Goal: Task Accomplishment & Management: Complete application form

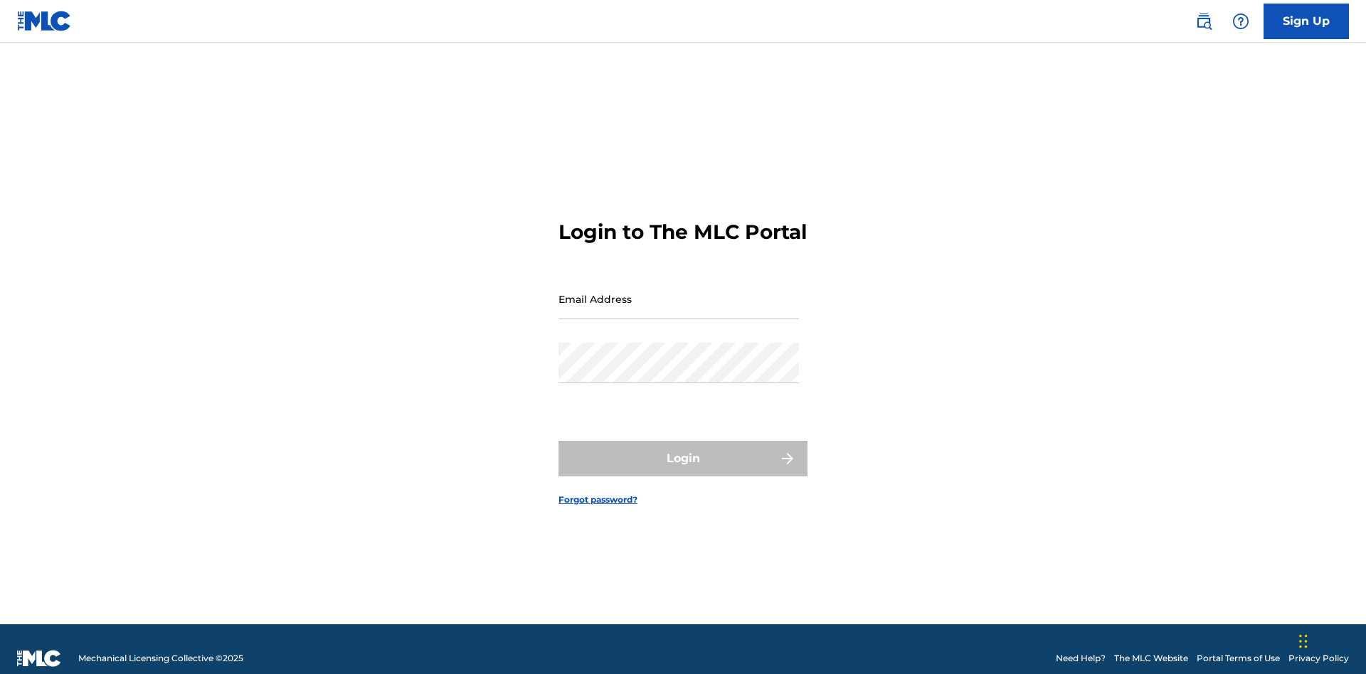
scroll to position [18, 0]
click at [678, 292] on input "Email Address" at bounding box center [678, 299] width 240 height 41
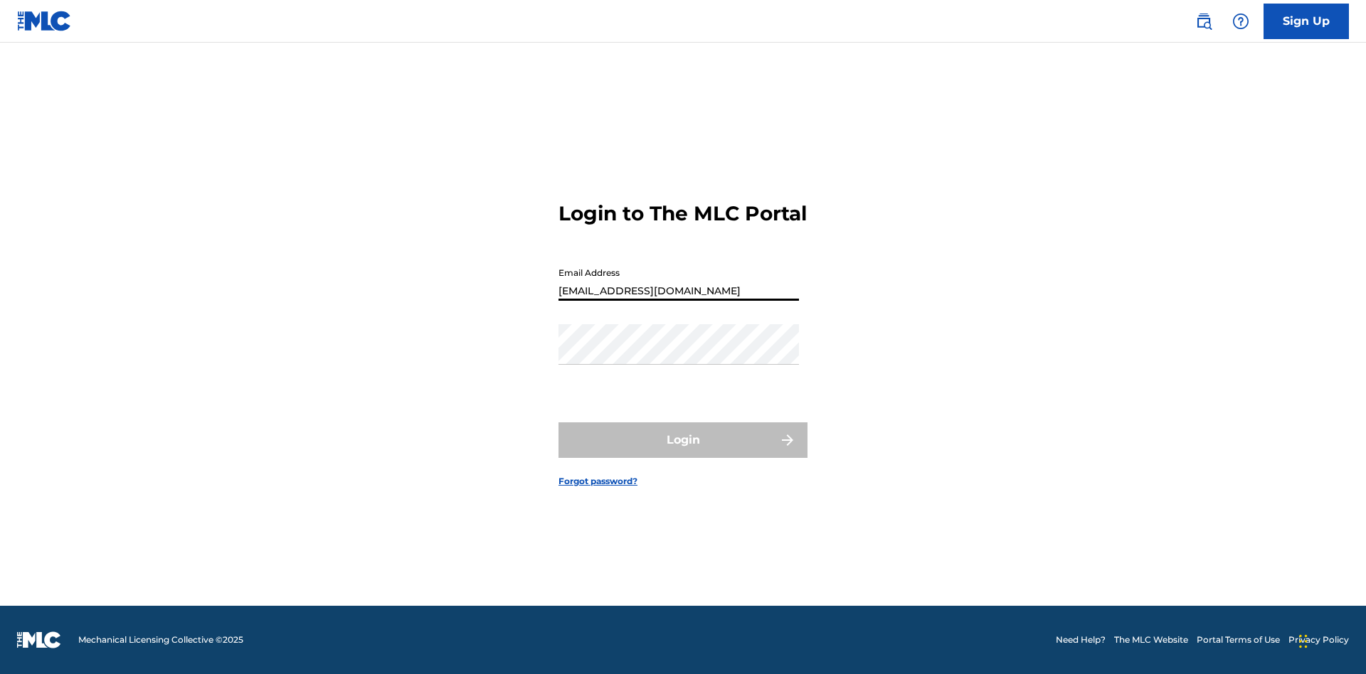
type input "Duke.McTesterson@gmail.com"
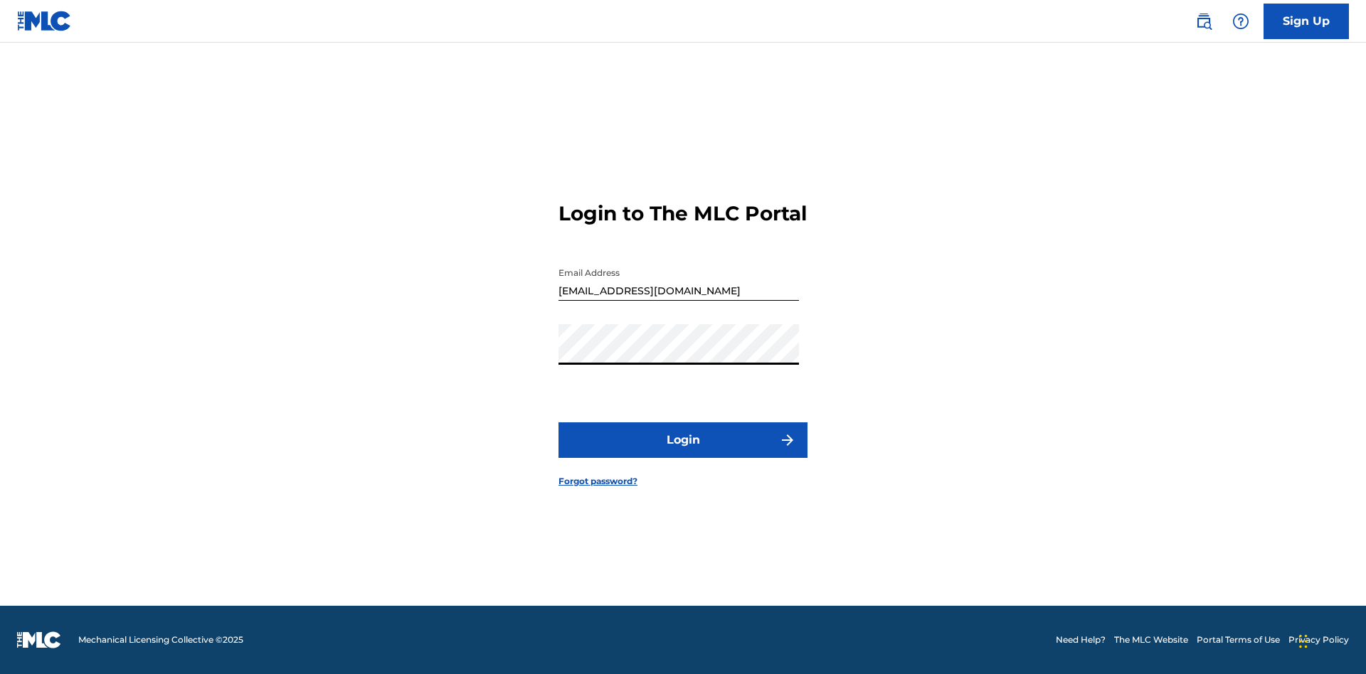
click at [683, 452] on button "Login" at bounding box center [682, 440] width 249 height 36
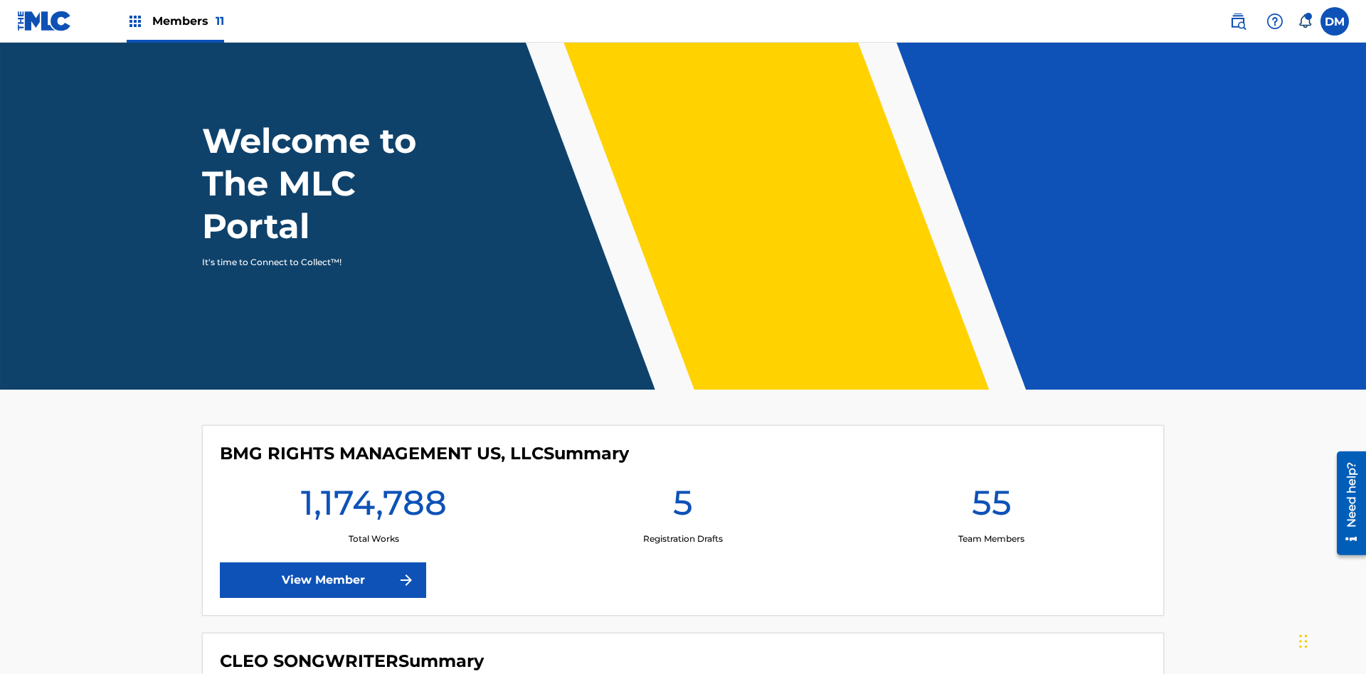
click at [1334, 21] on label at bounding box center [1334, 21] width 28 height 28
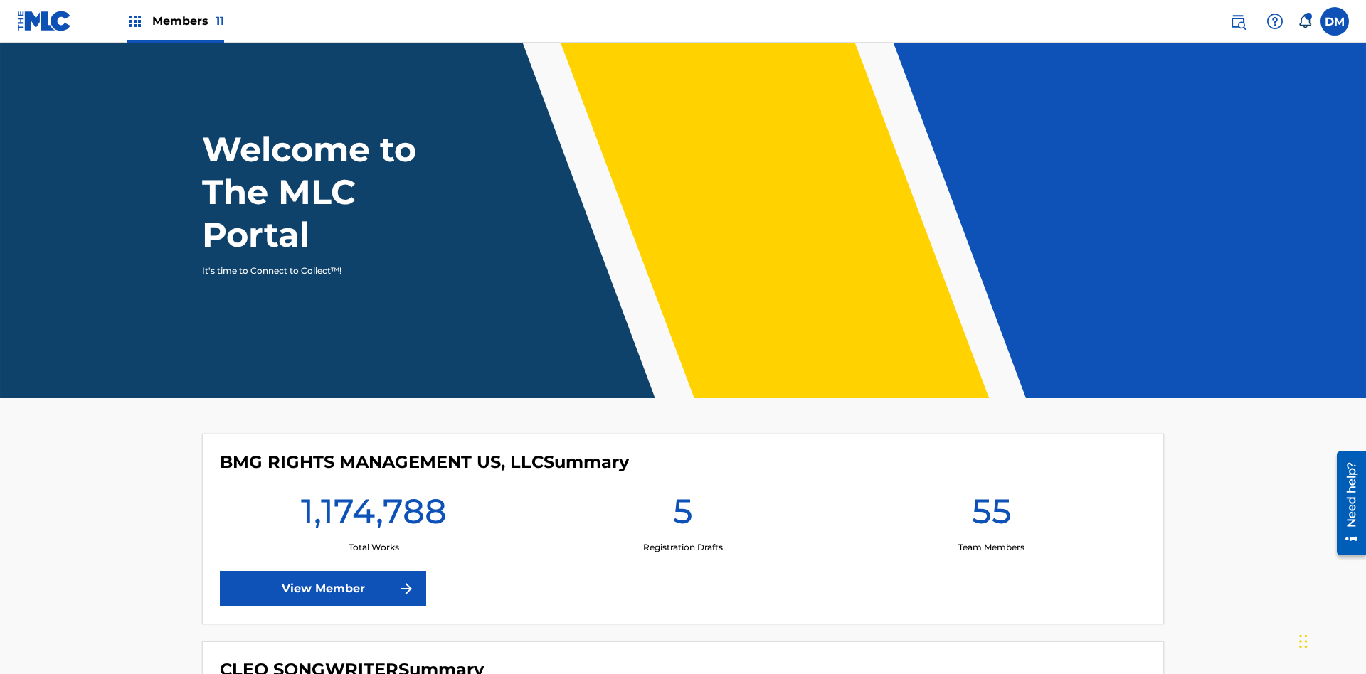
click at [1334, 21] on input "DM Duke McTesterson duke.mctesterson@gmail.com Notification Preferences Profile…" at bounding box center [1334, 21] width 0 height 0
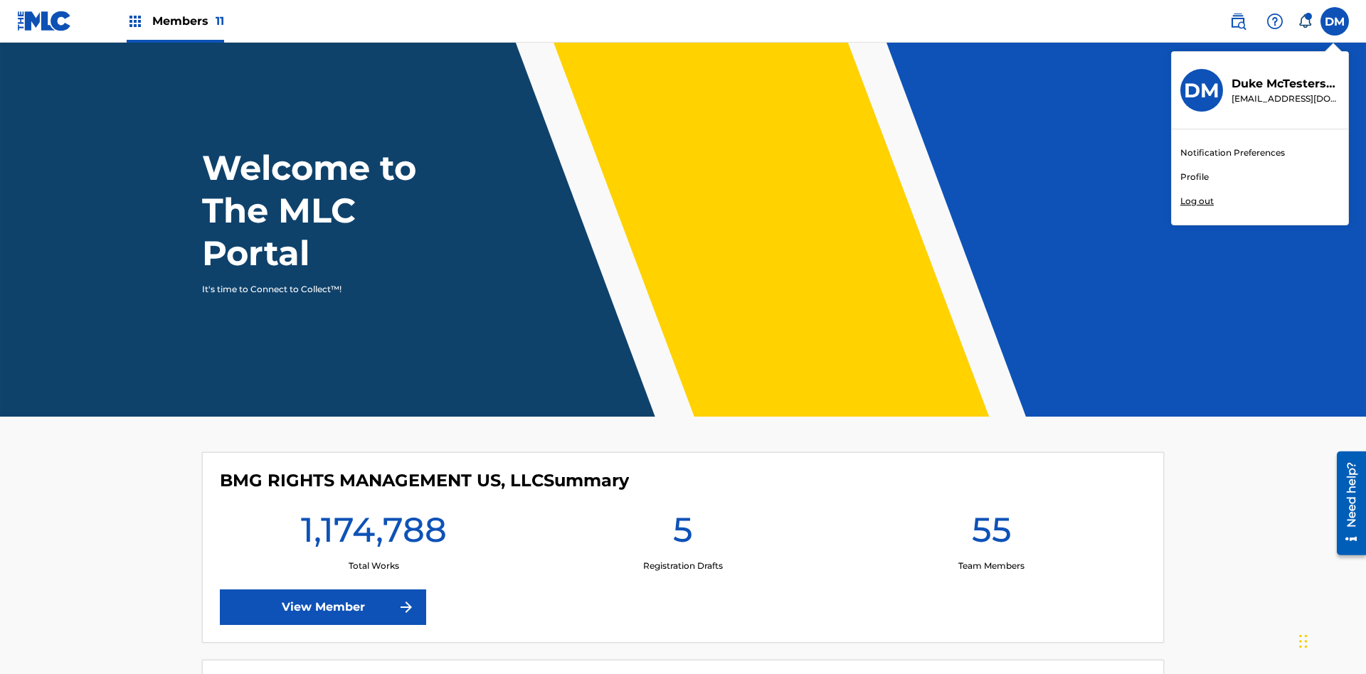
click at [1193, 177] on link "Profile" at bounding box center [1194, 177] width 28 height 13
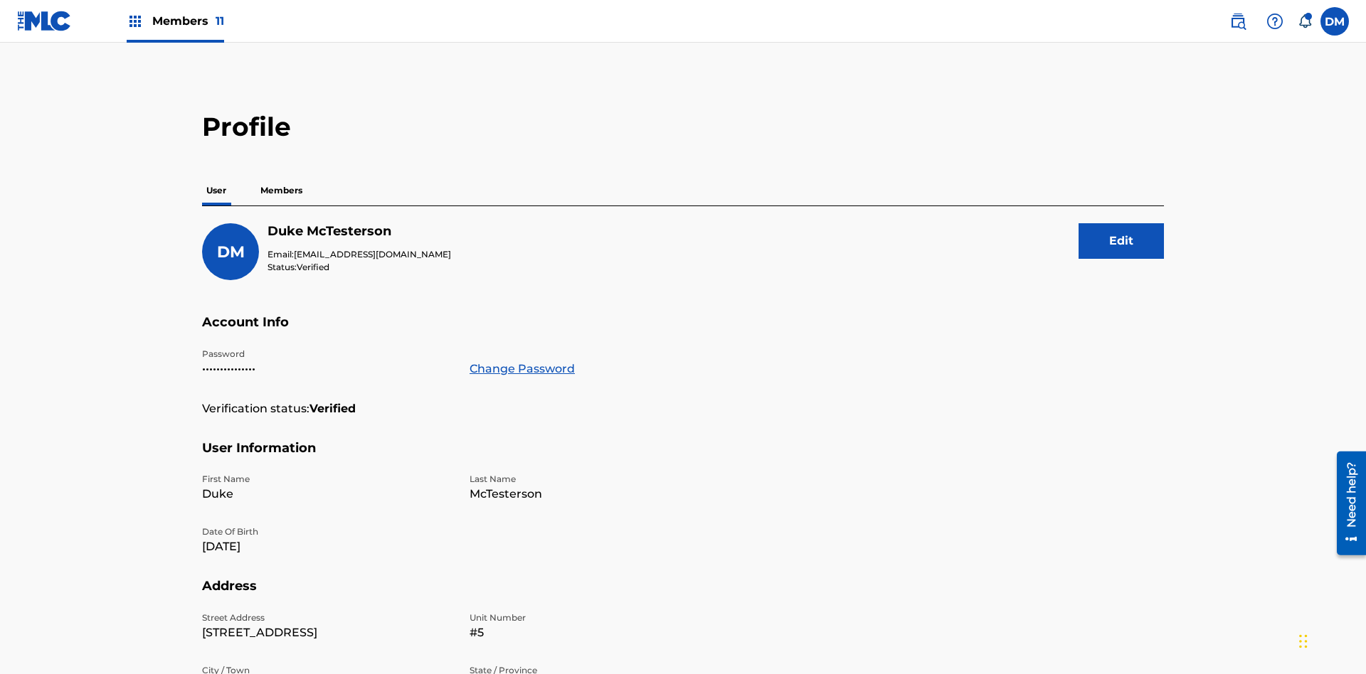
click at [282, 176] on p "Members" at bounding box center [281, 191] width 50 height 30
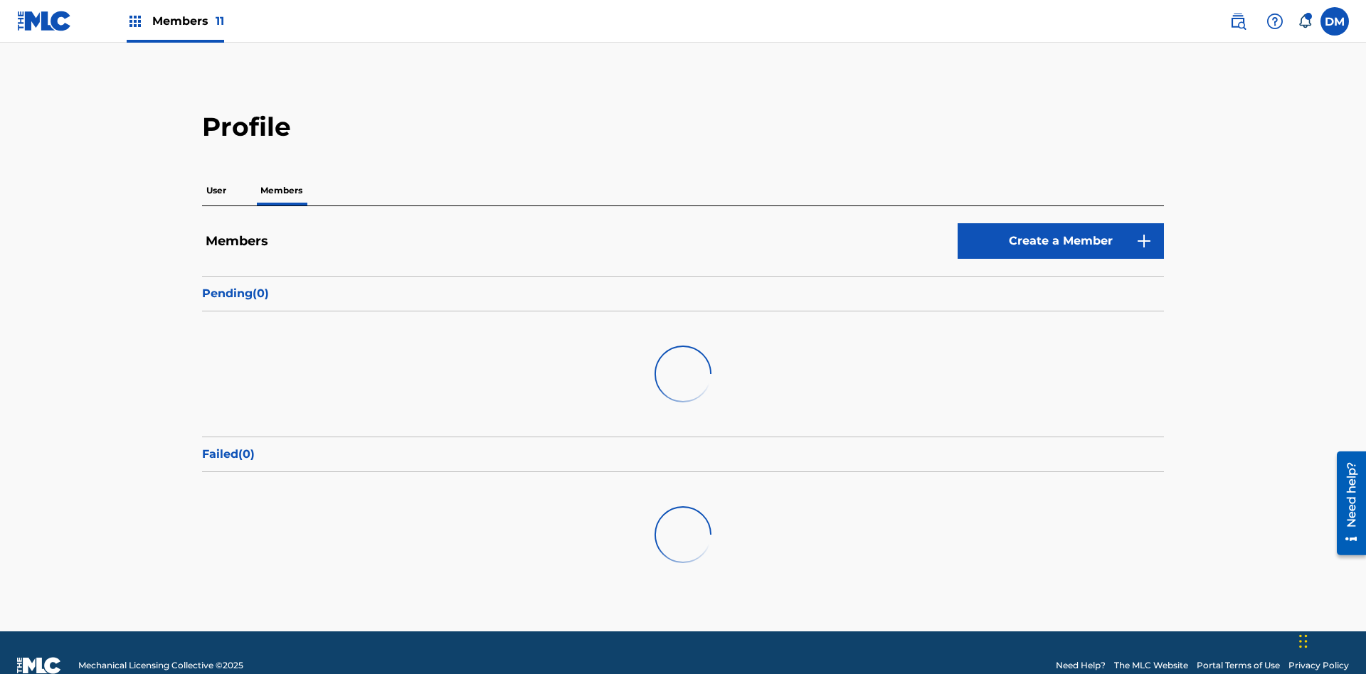
click at [1060, 223] on link "Create a Member" at bounding box center [1060, 241] width 206 height 36
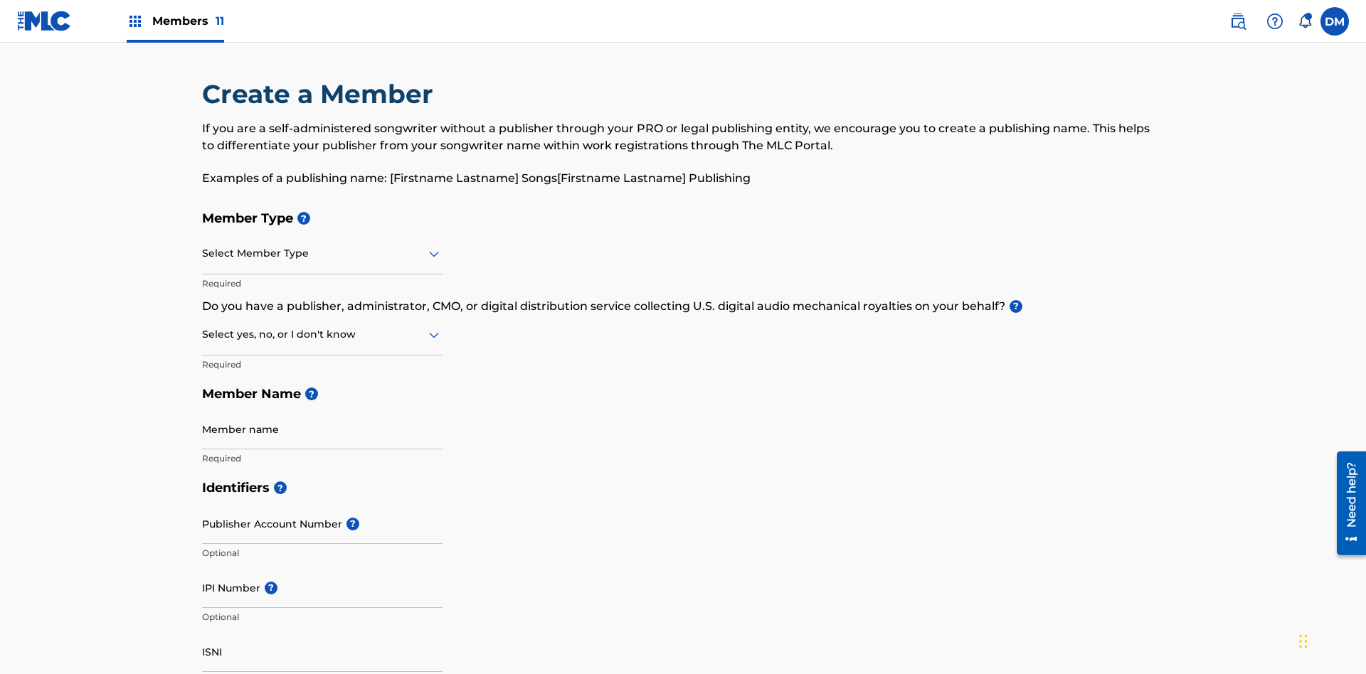
click at [203, 246] on input "text" at bounding box center [203, 253] width 3 height 15
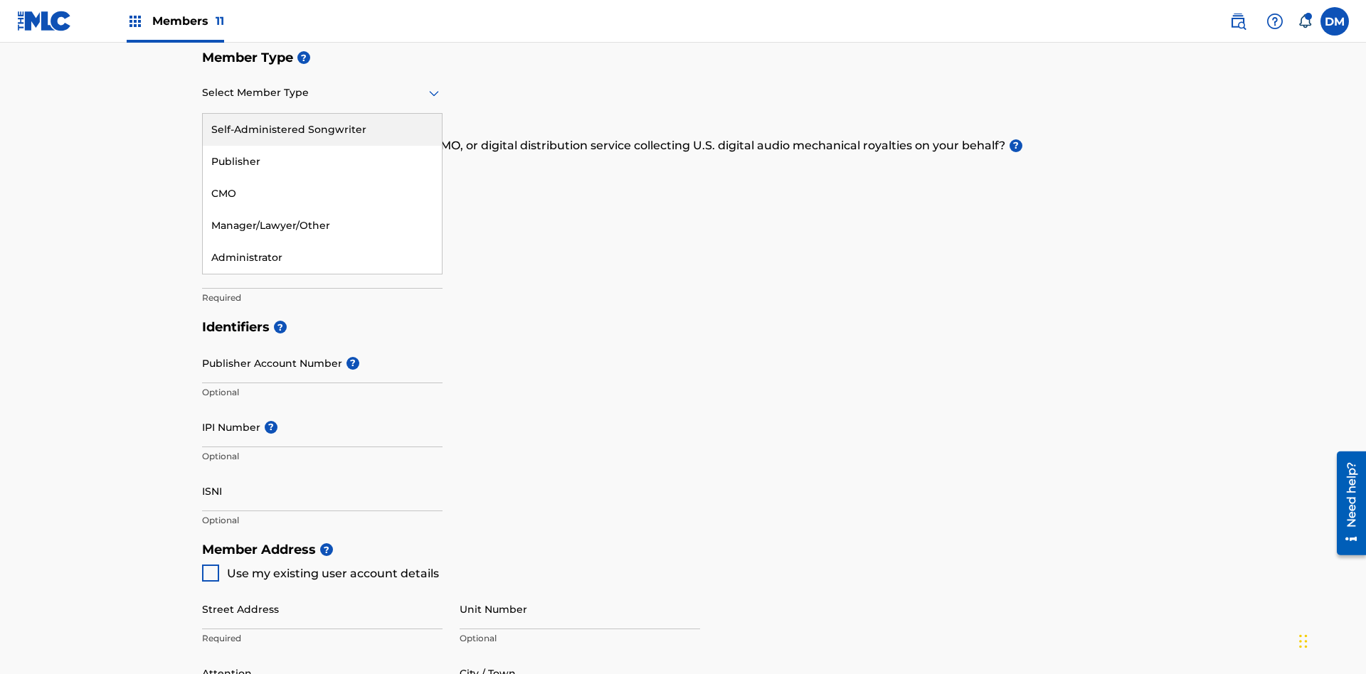
click at [322, 129] on div "Self-Administered Songwriter" at bounding box center [322, 130] width 239 height 32
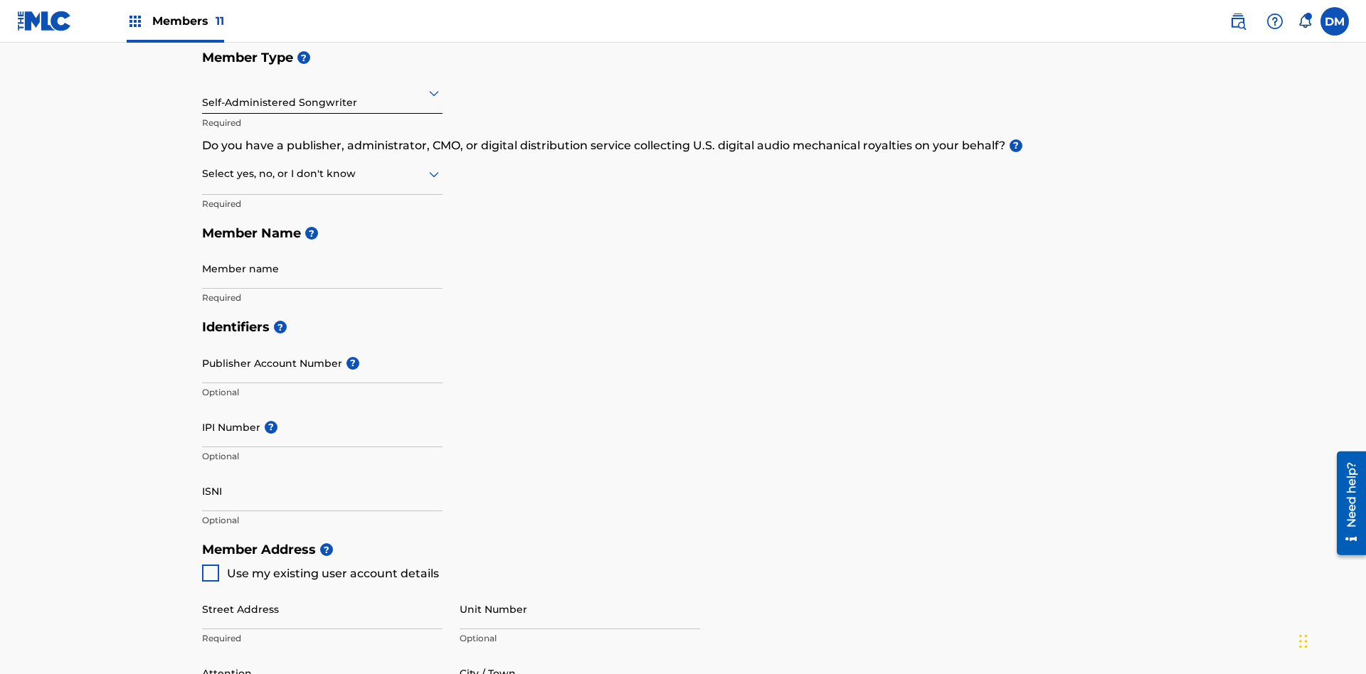
scroll to position [242, 0]
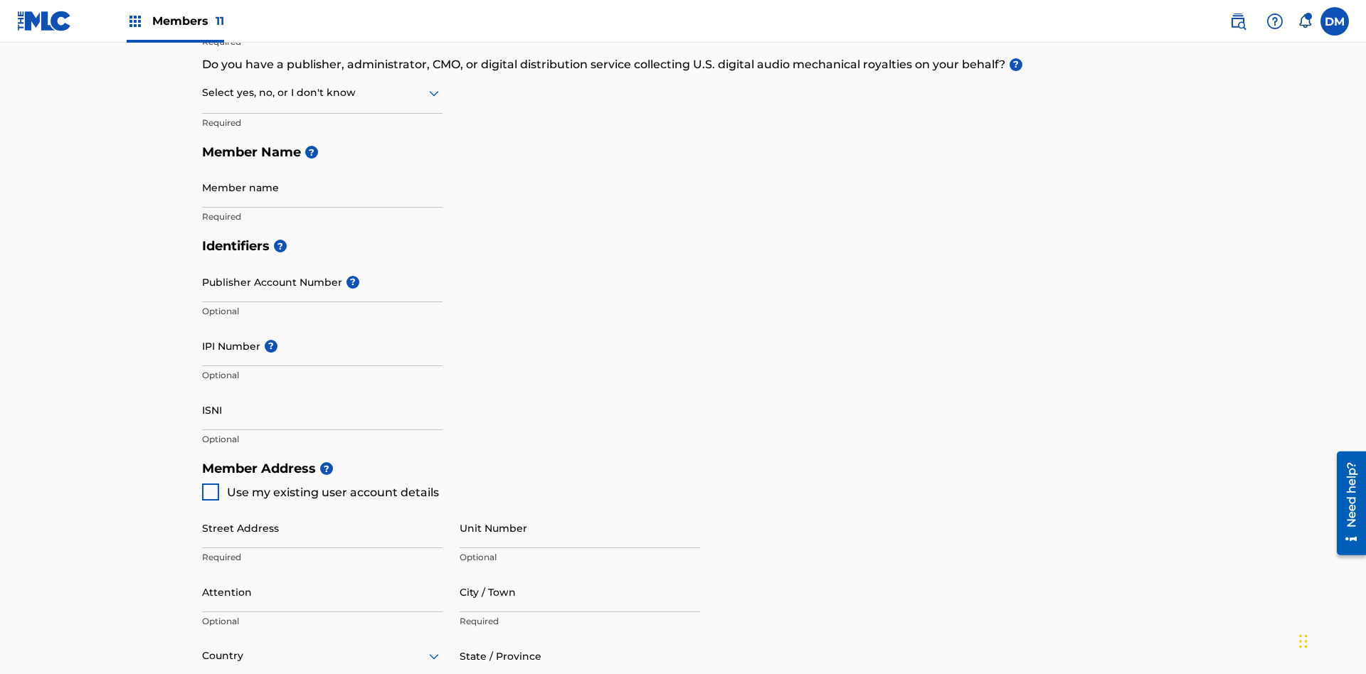
click at [203, 92] on input "text" at bounding box center [203, 92] width 3 height 15
click at [322, 161] on div "No" at bounding box center [322, 162] width 239 height 32
click at [319, 486] on span "Use my existing user account details" at bounding box center [333, 493] width 212 height 14
type input "123 Main Street"
type input "Columbus"
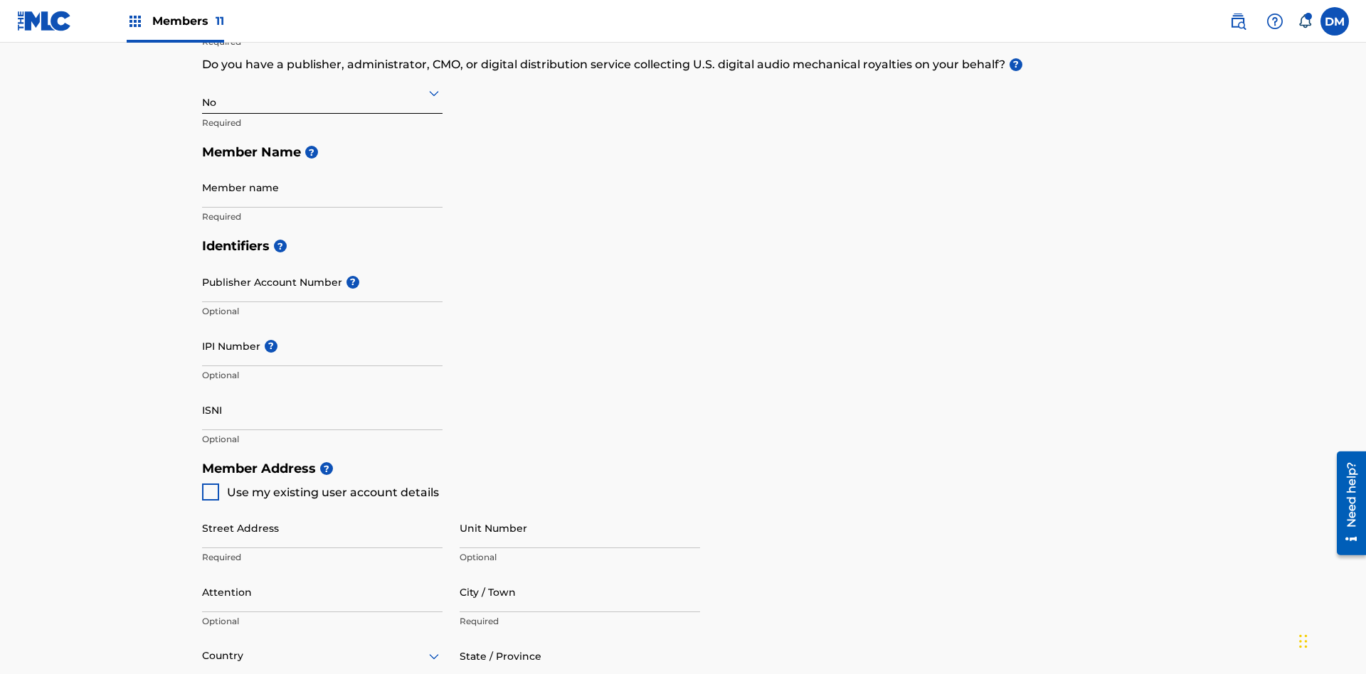
type input "43203"
type input "740"
type input "8086351"
type input "duke.mctesterson@gmail.com"
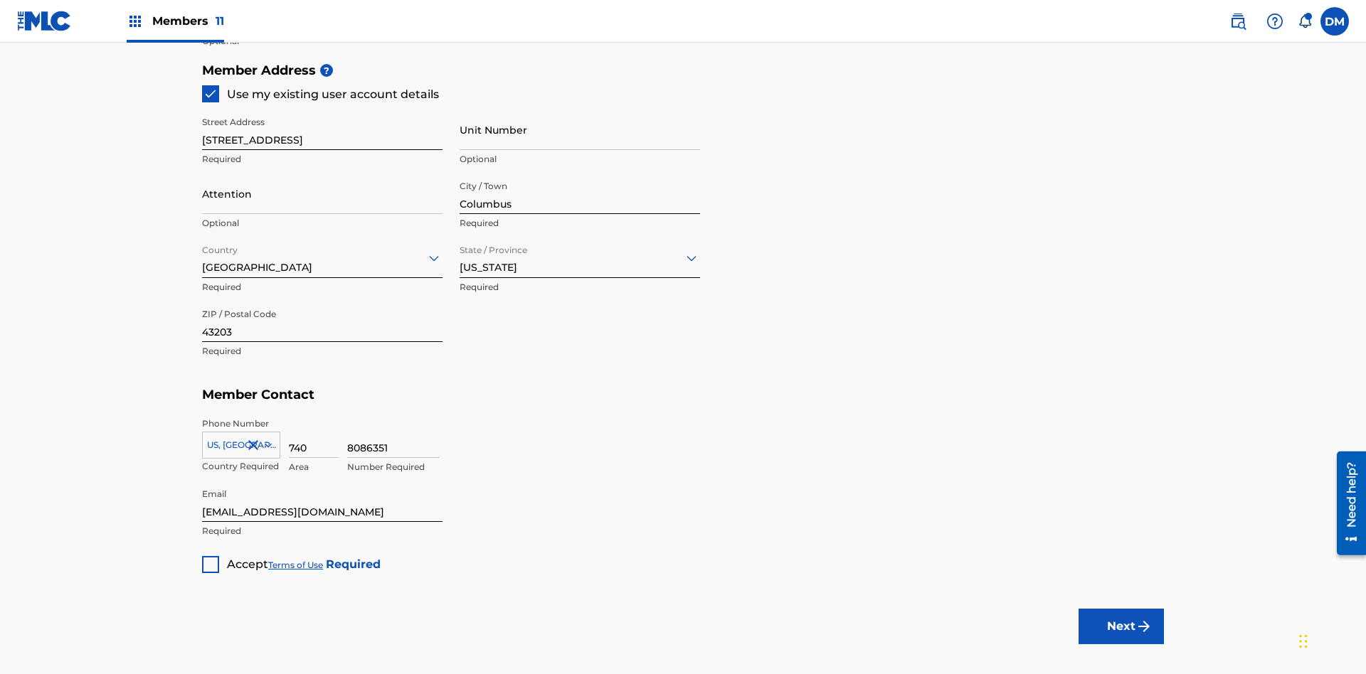
scroll to position [324, 0]
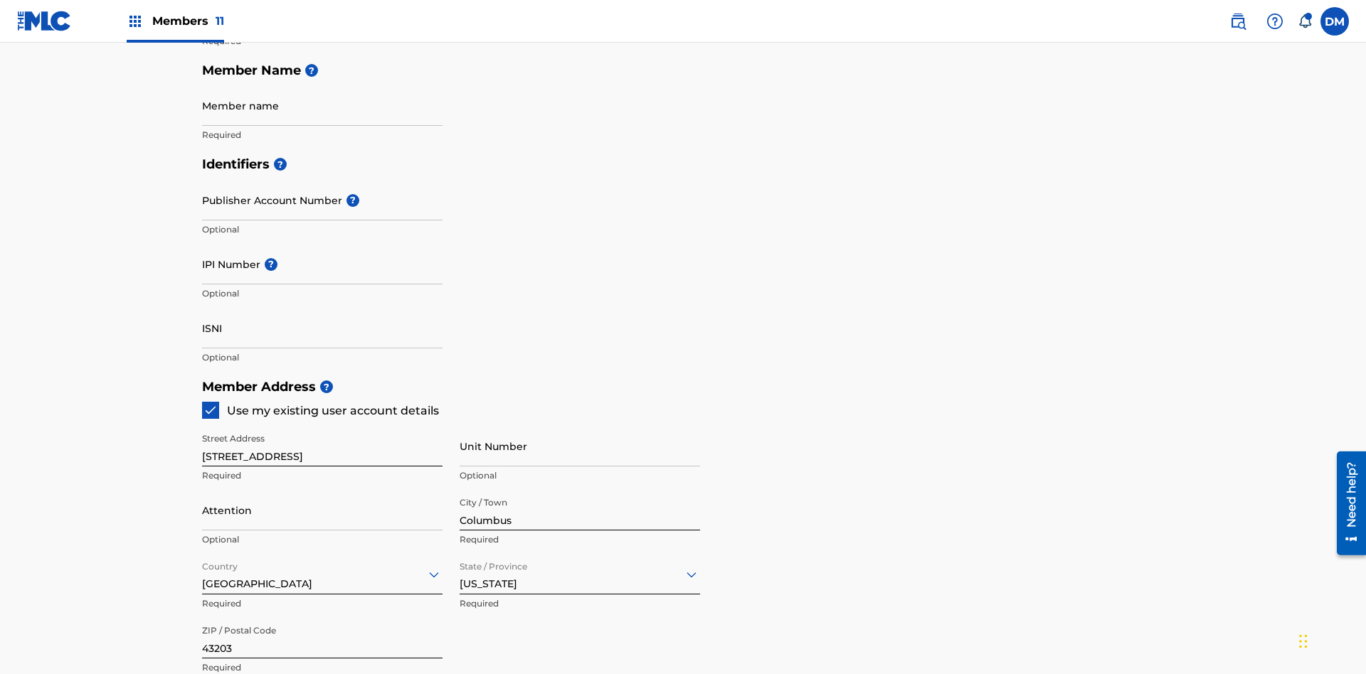
click at [322, 105] on input "Member name" at bounding box center [322, 105] width 240 height 41
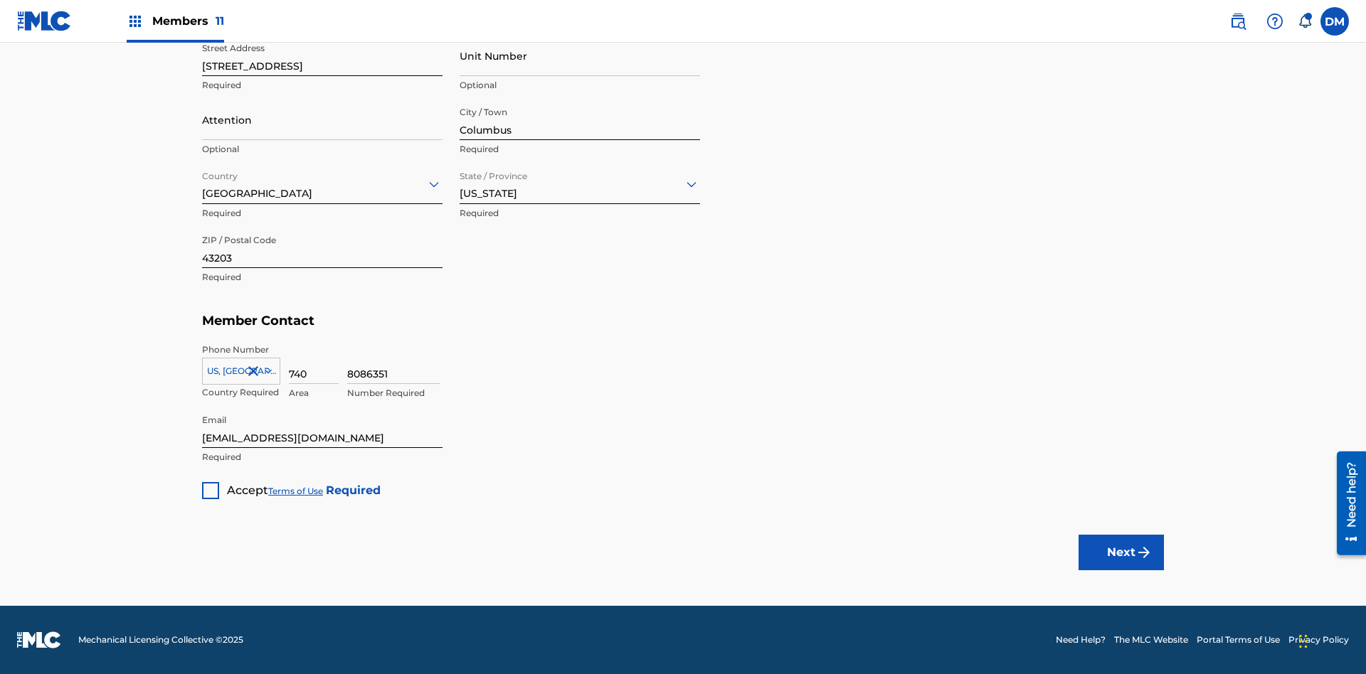
type input "Z2025.08.18.04.29.58"
click at [211, 490] on div at bounding box center [210, 490] width 17 height 17
click at [1121, 552] on button "Next" at bounding box center [1120, 553] width 85 height 36
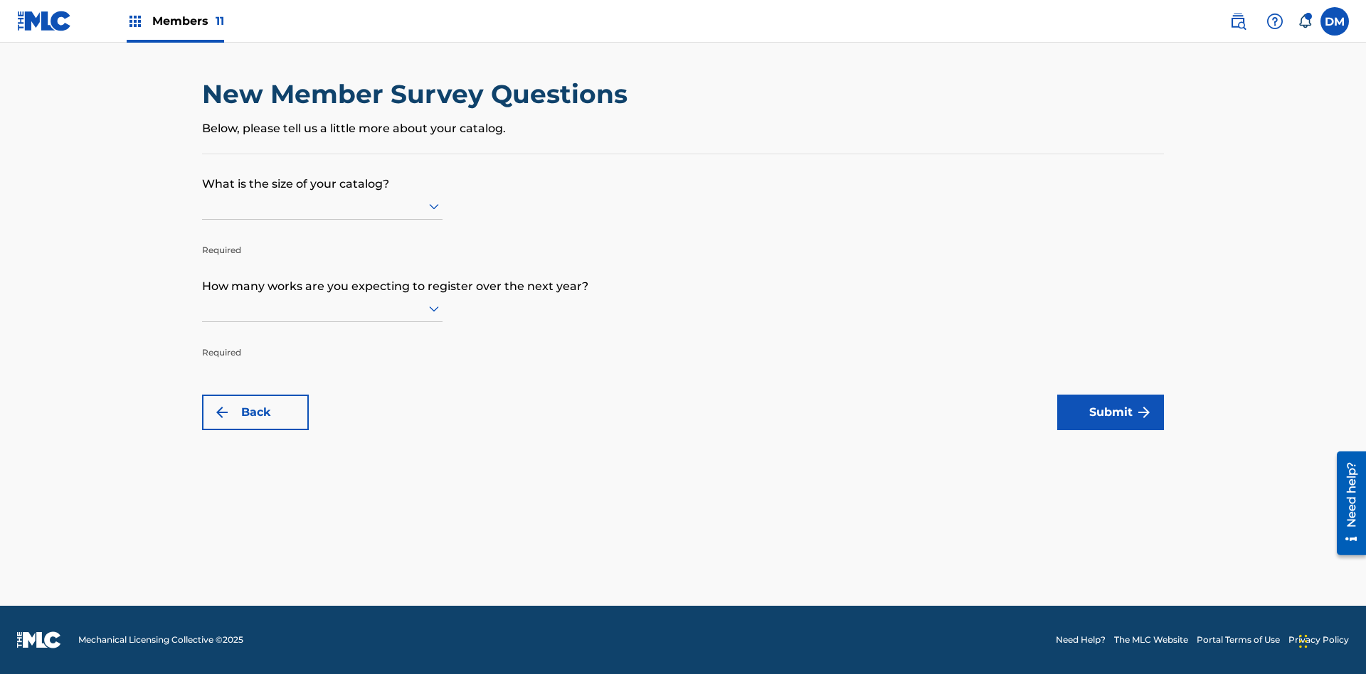
click at [203, 206] on input "text" at bounding box center [203, 205] width 3 height 15
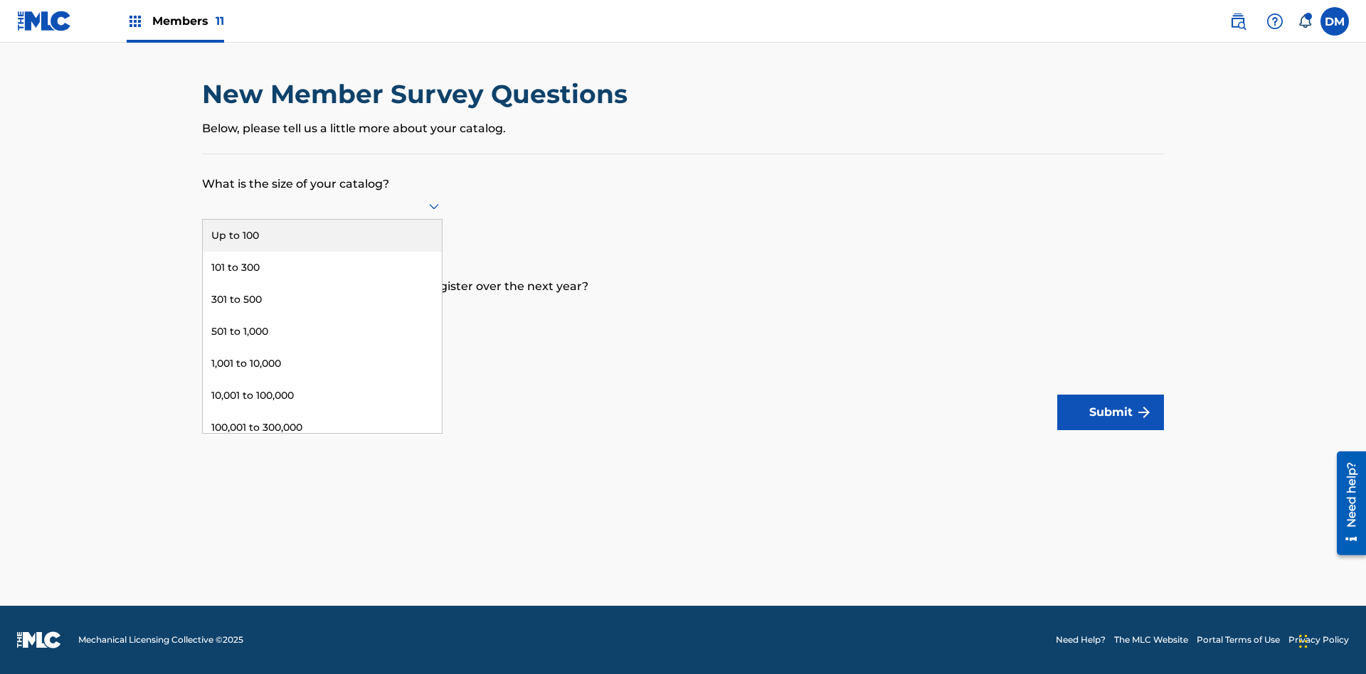
click at [322, 235] on div "Up to 100" at bounding box center [322, 236] width 239 height 32
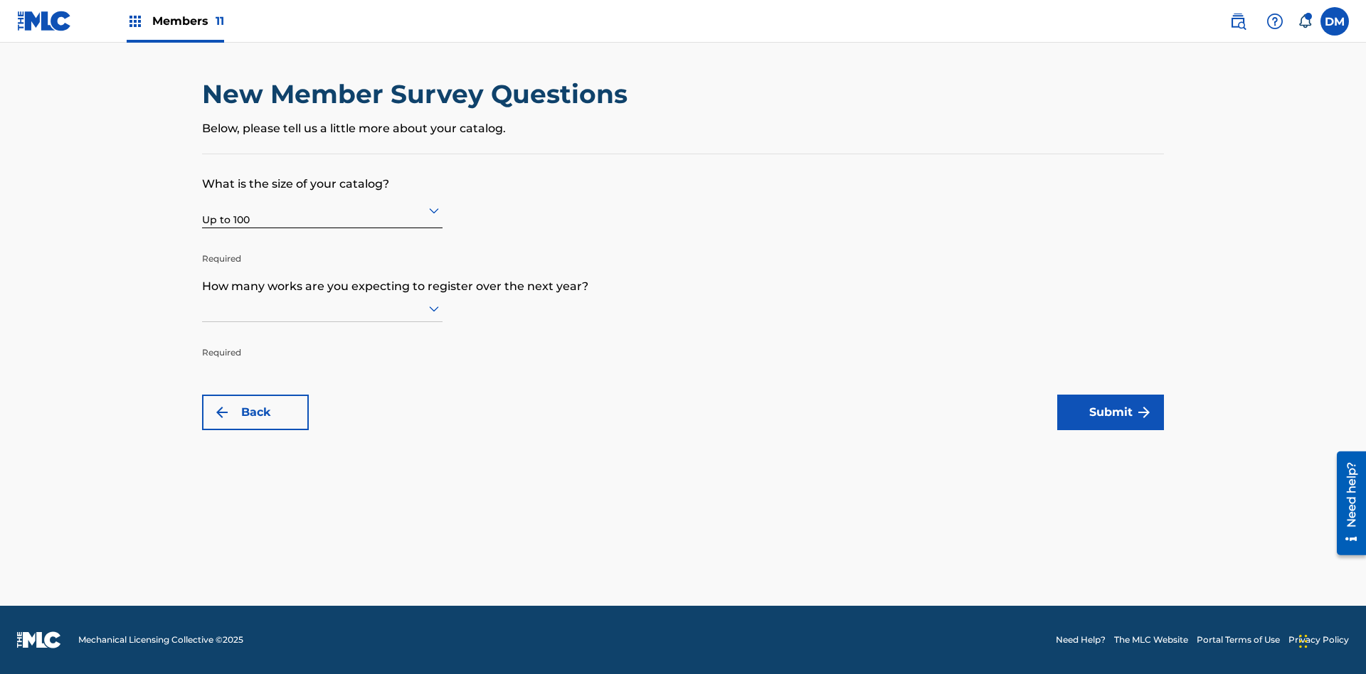
click at [203, 308] on input "text" at bounding box center [203, 308] width 3 height 15
click at [322, 546] on div "301,000 to 500,000" at bounding box center [322, 562] width 239 height 32
click at [1110, 412] on button "Submit" at bounding box center [1110, 413] width 107 height 36
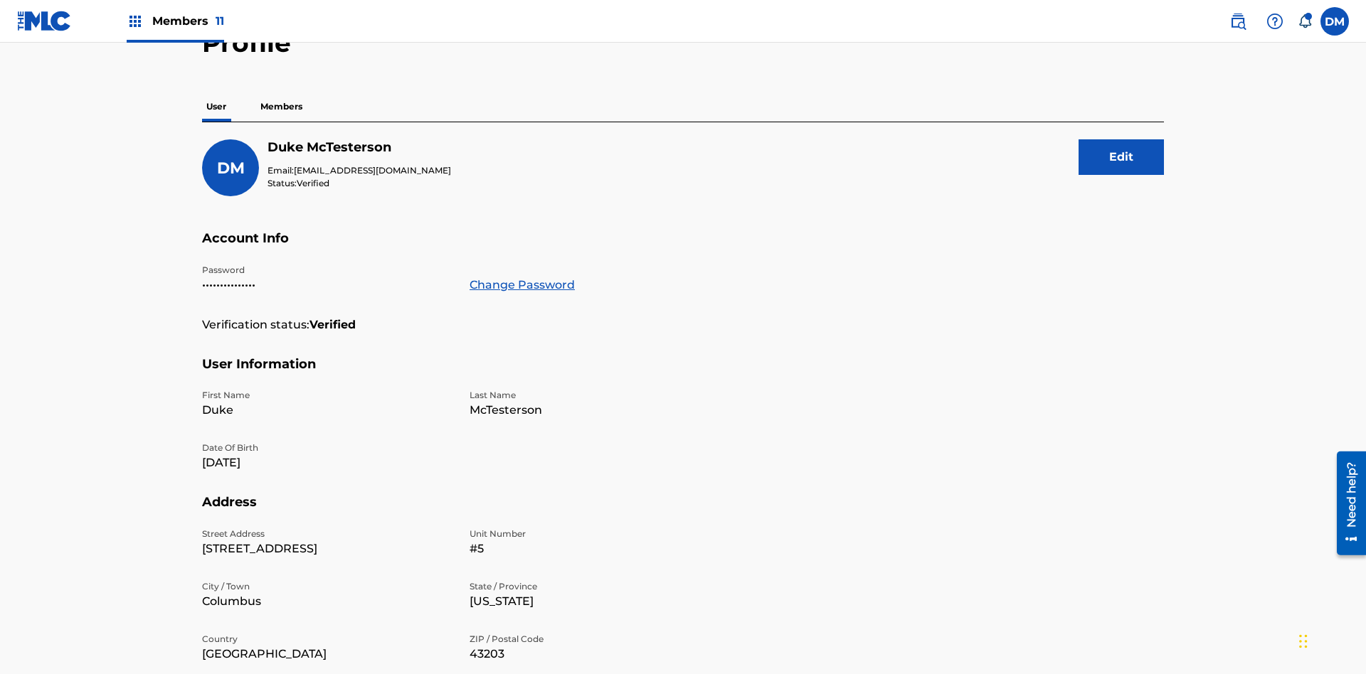
click at [282, 100] on p "Members" at bounding box center [281, 107] width 50 height 30
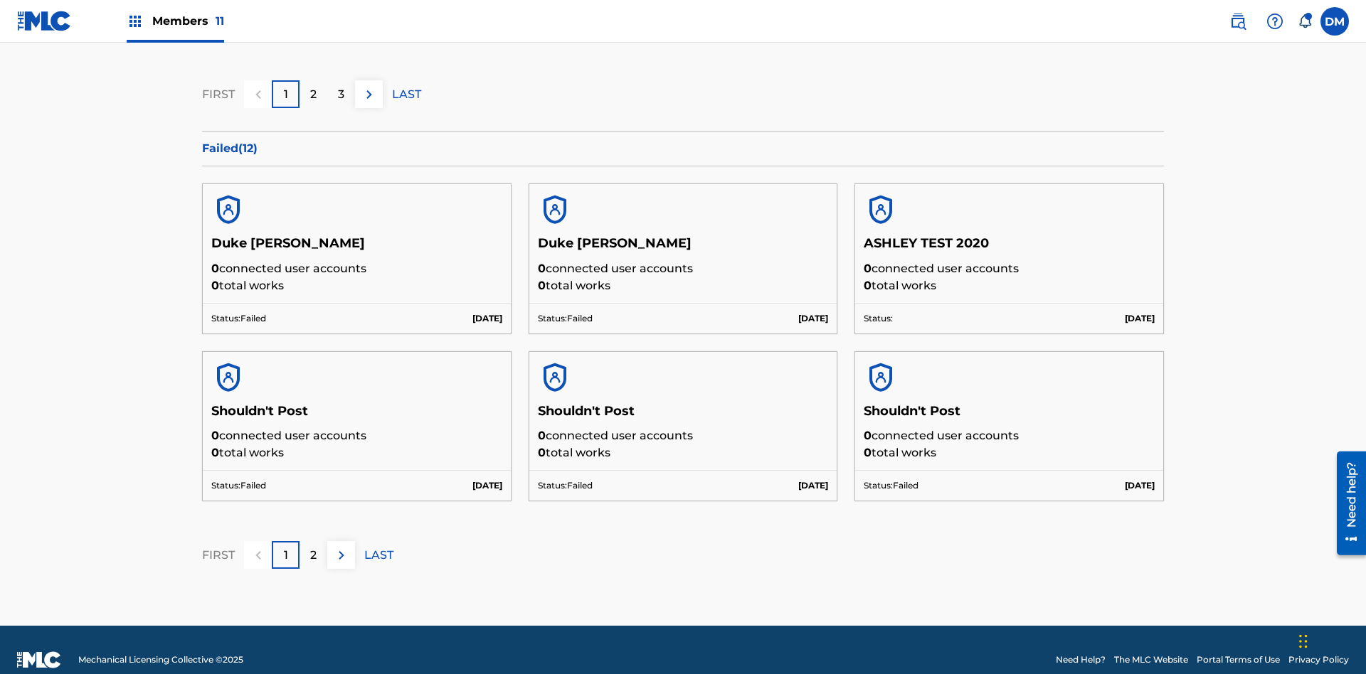
click at [406, 94] on p "LAST" at bounding box center [406, 94] width 29 height 17
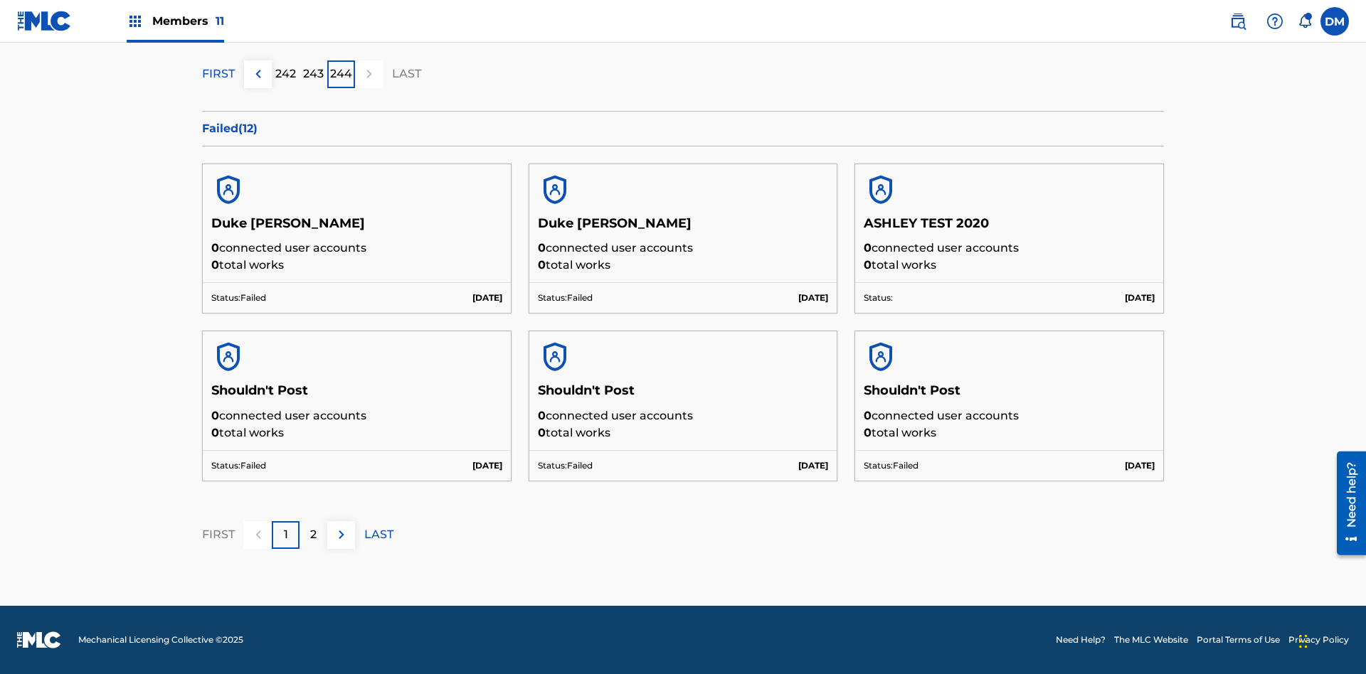
scroll to position [371, 0]
